Goal: Task Accomplishment & Management: Manage account settings

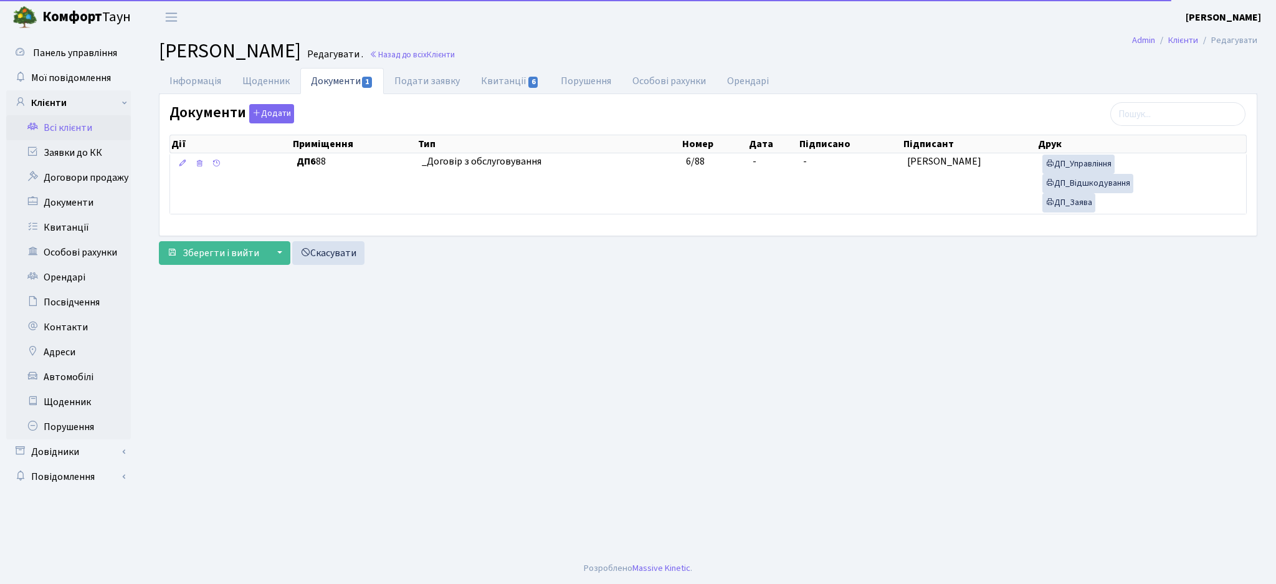
click at [63, 123] on link "Всі клієнти" at bounding box center [68, 127] width 125 height 25
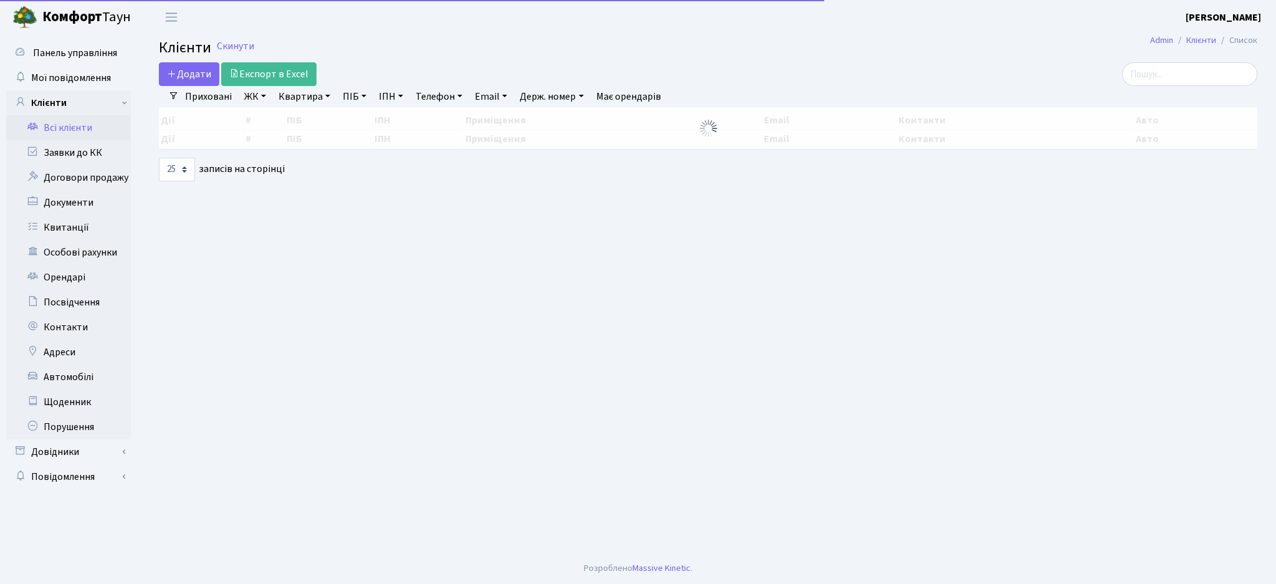
select select "25"
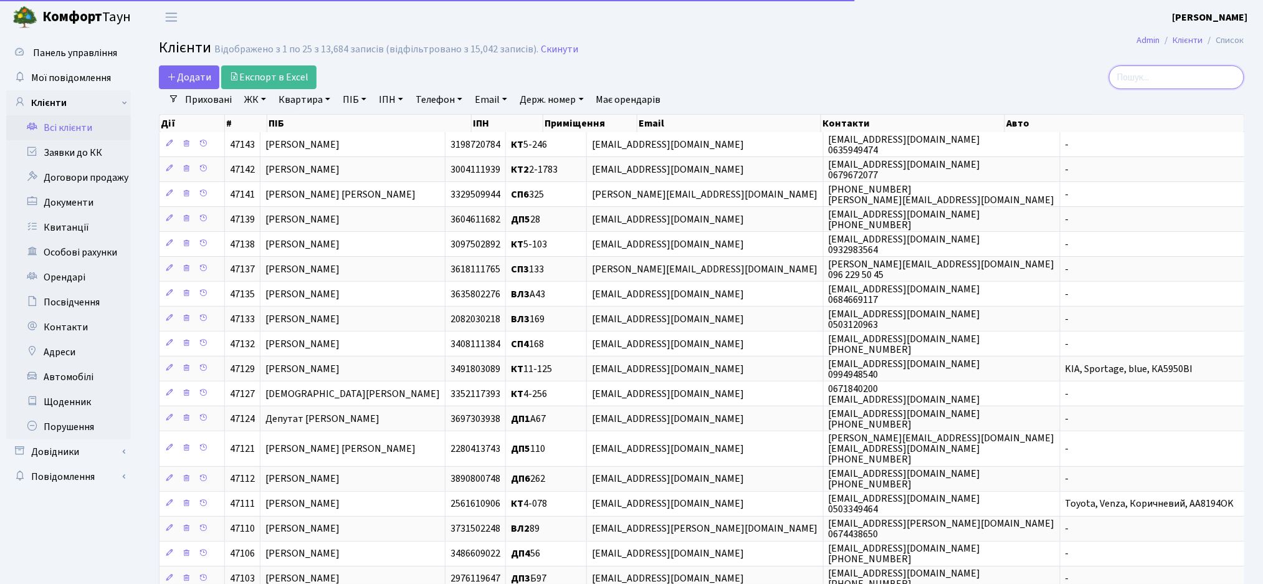
click at [1165, 70] on input "search" at bounding box center [1176, 77] width 135 height 24
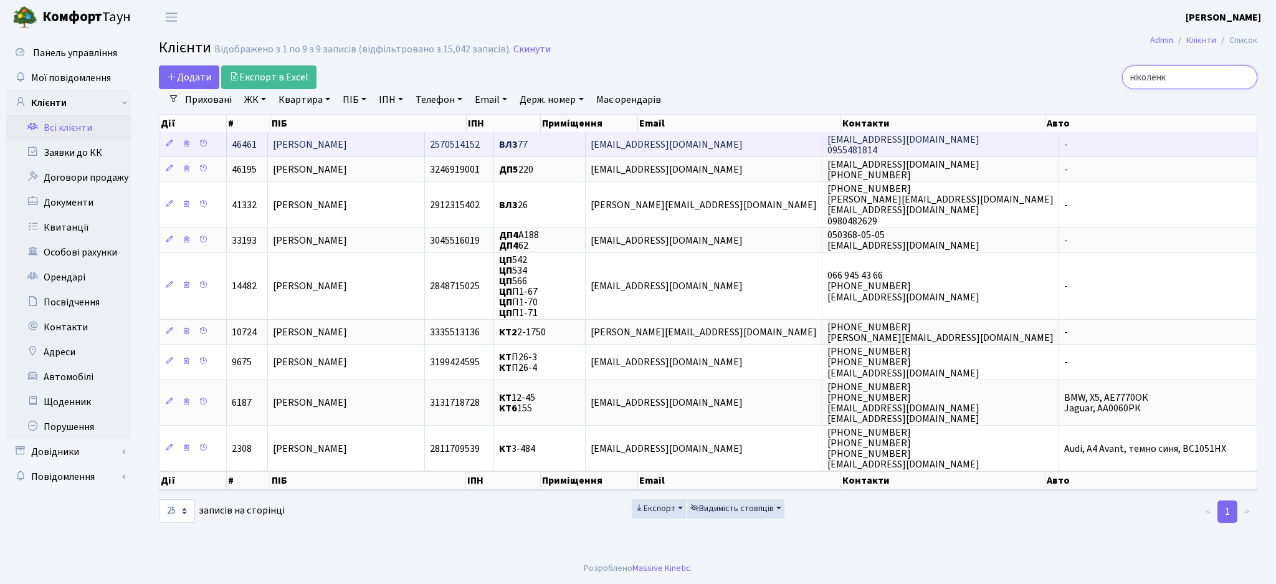
type input "ніколенк"
click at [586, 143] on td "ВЛ3 77" at bounding box center [540, 144] width 92 height 24
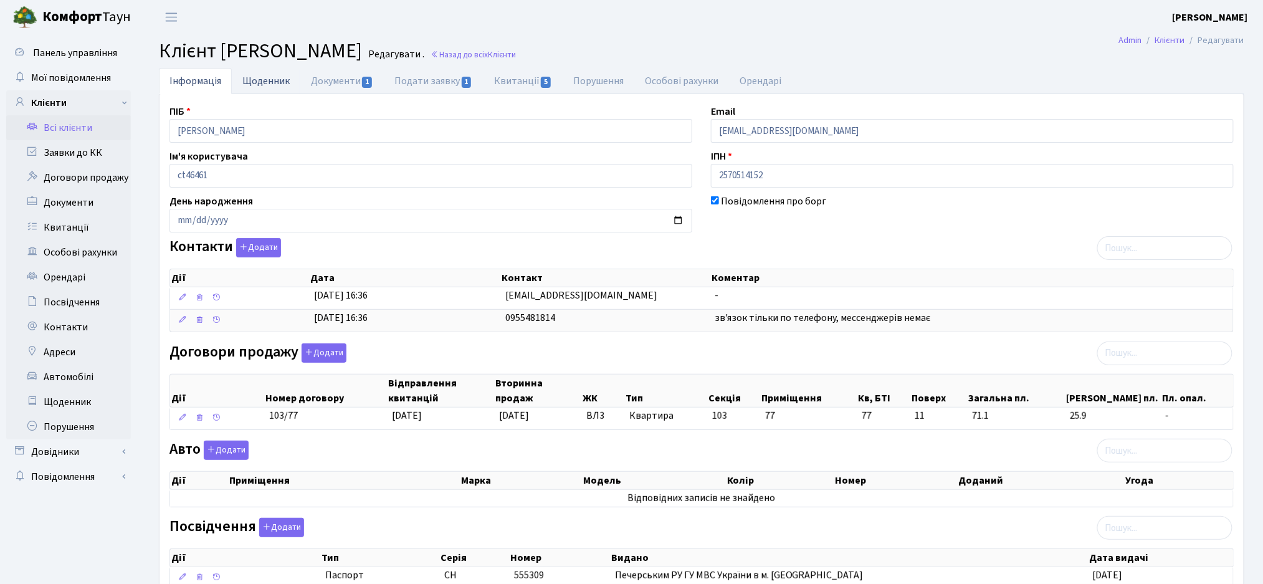
click at [280, 84] on link "Щоденник" at bounding box center [266, 81] width 69 height 26
select select "25"
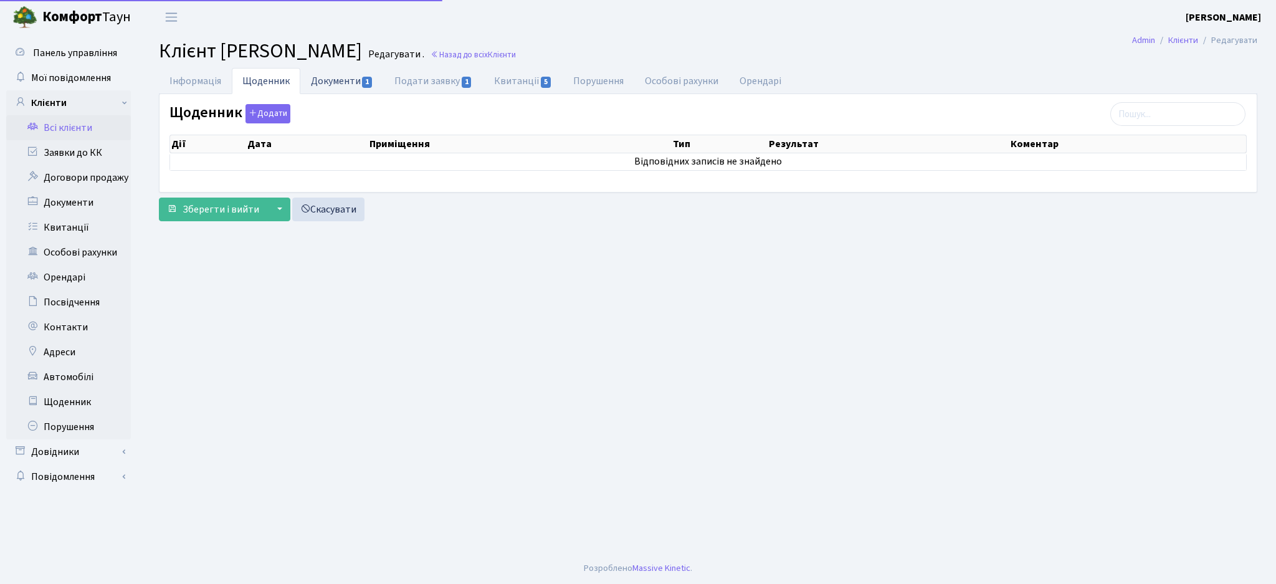
click at [341, 80] on link "Документи 1" at bounding box center [341, 81] width 83 height 26
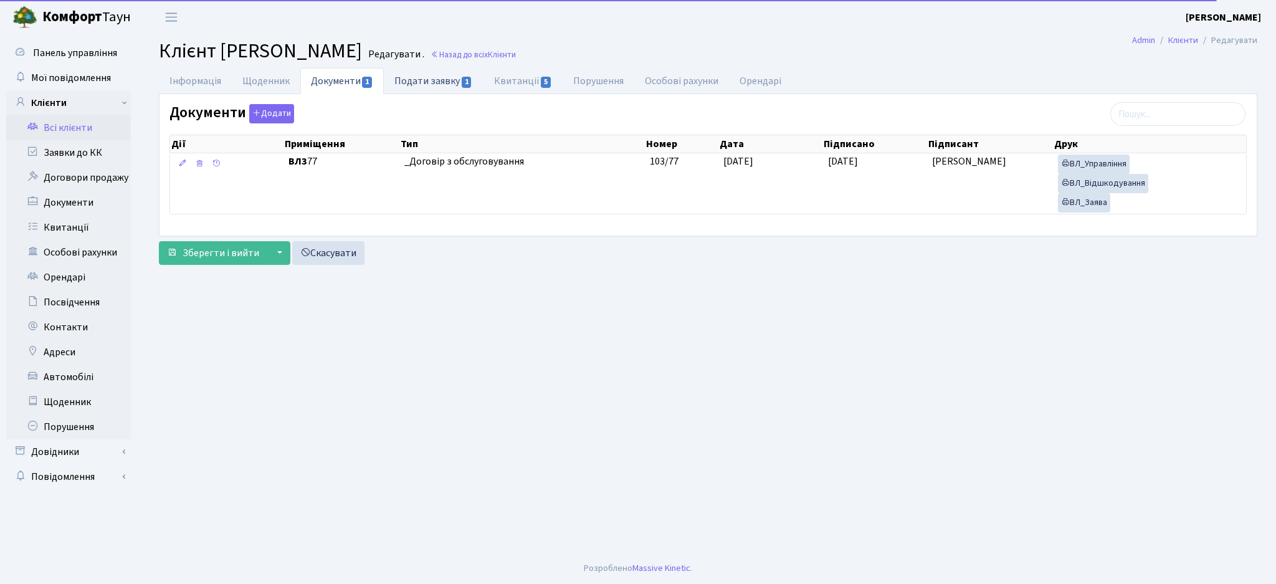
click at [447, 77] on link "Подати заявку 1" at bounding box center [433, 81] width 99 height 26
select select "25"
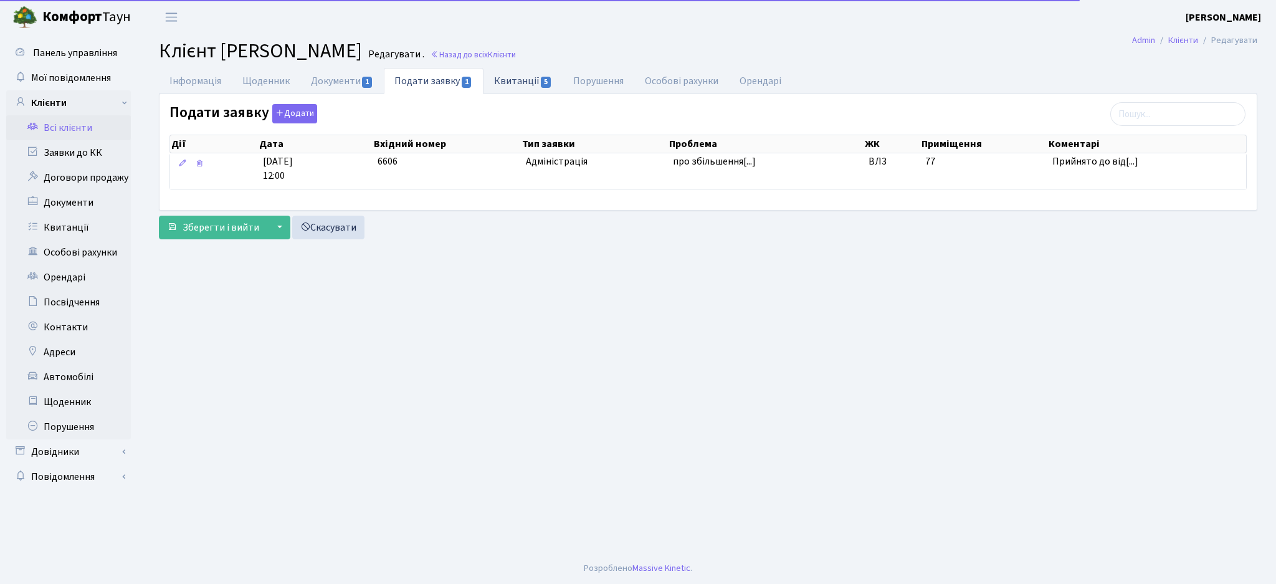
click at [524, 87] on link "Квитанції 5" at bounding box center [523, 81] width 79 height 26
select select "25"
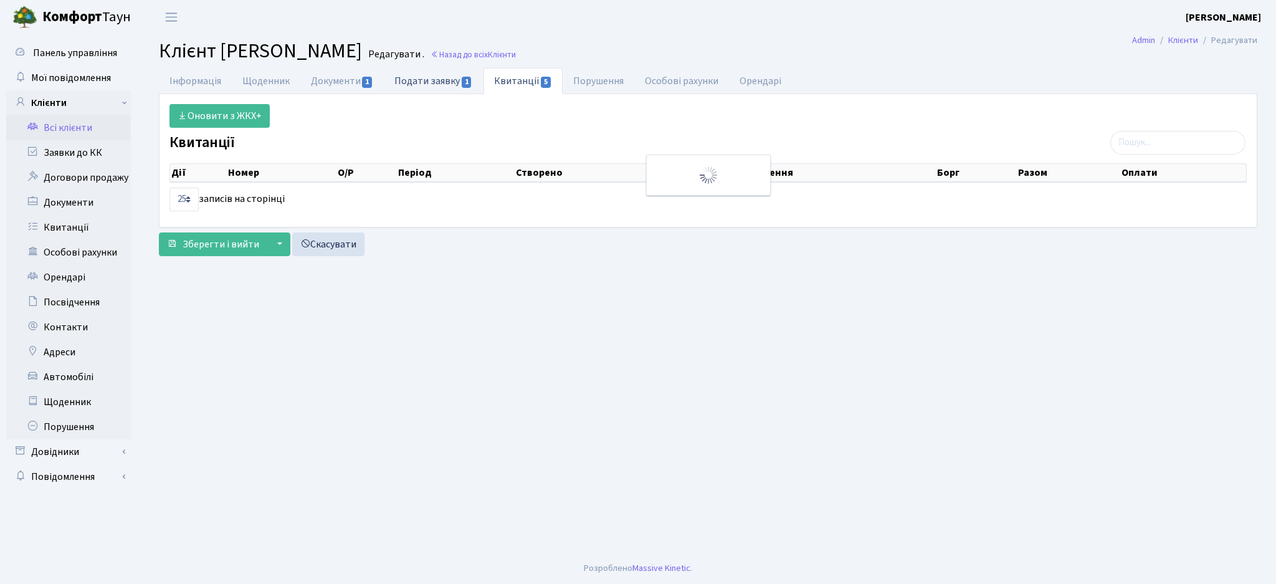
click at [417, 88] on link "Подати заявку 1" at bounding box center [433, 81] width 99 height 26
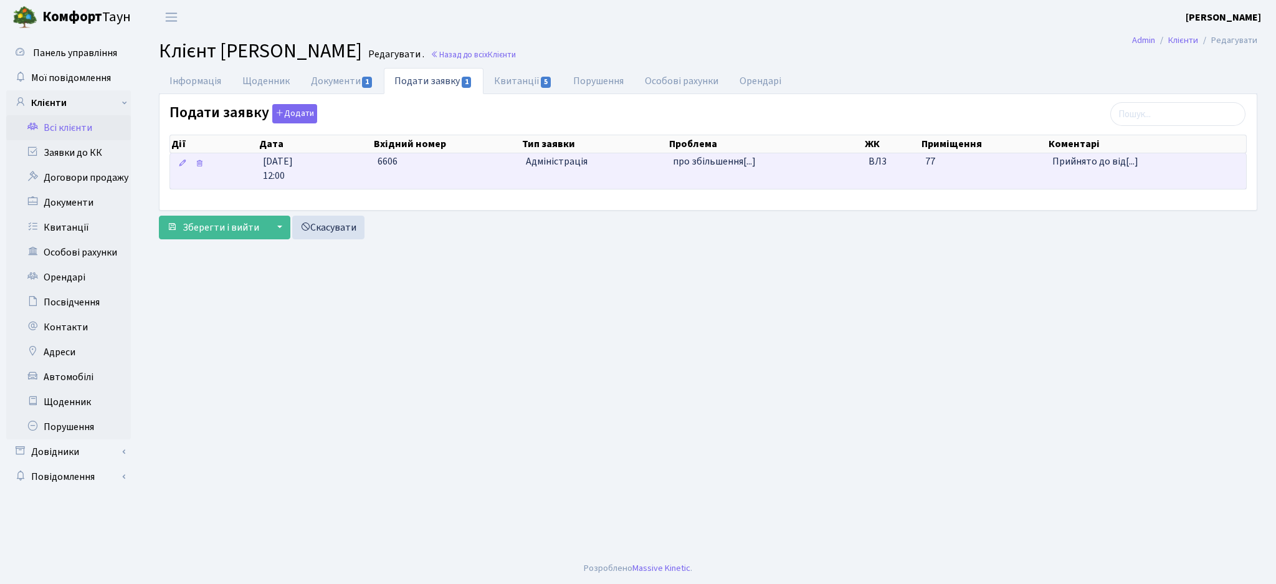
click at [729, 160] on span "про збільшення[...]" at bounding box center [714, 162] width 83 height 14
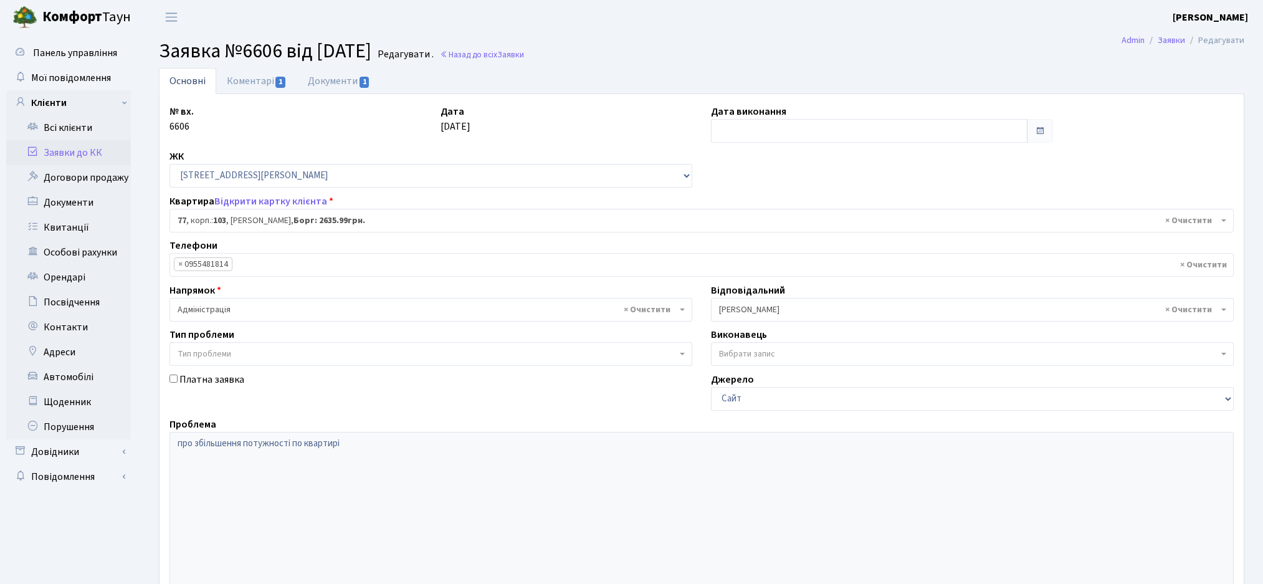
select select "42802"
click at [257, 89] on link "Коментарі 1" at bounding box center [256, 81] width 81 height 26
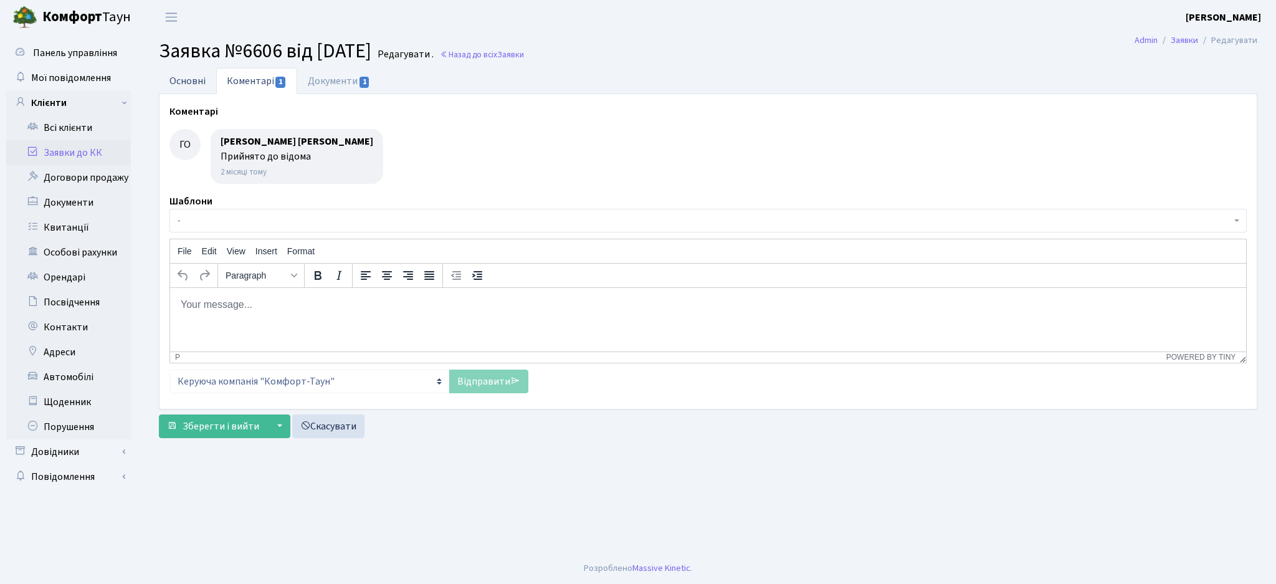
click at [199, 75] on link "Основні" at bounding box center [187, 81] width 57 height 26
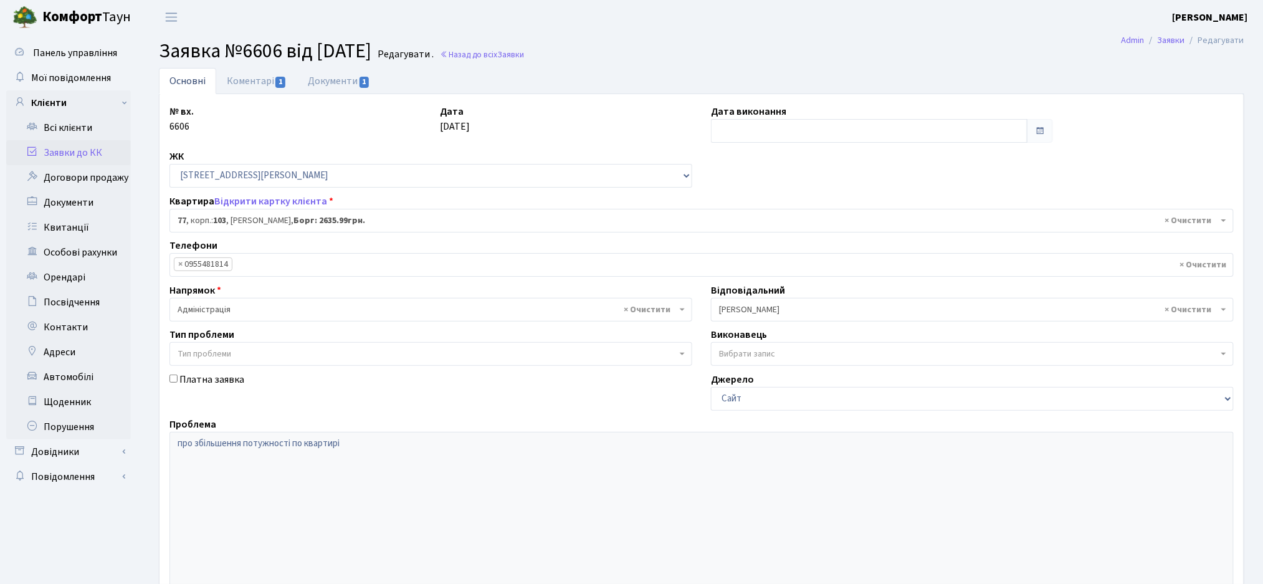
click at [776, 49] on h2 "Заявка №6606 від 04.08.2025 Редагувати . Назад до всіх Заявки" at bounding box center [701, 51] width 1085 height 24
